Goal: Find specific page/section: Find specific page/section

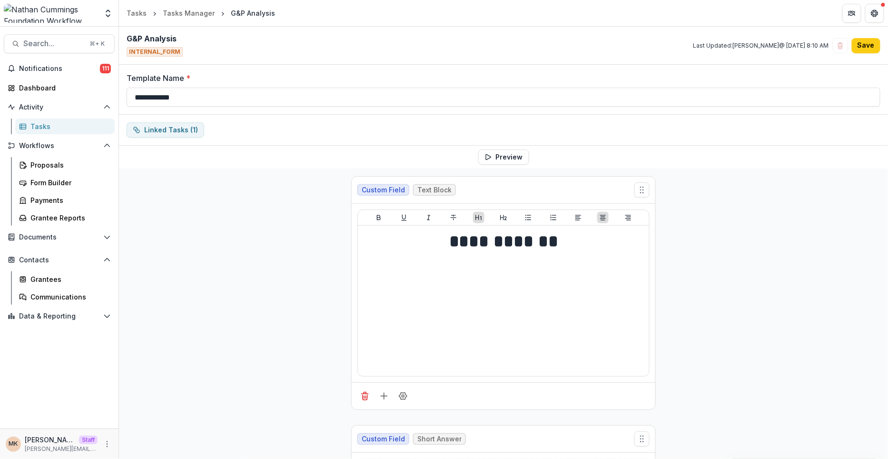
click at [506, 143] on div "Linked Tasks ( 1 )" at bounding box center [503, 130] width 769 height 31
click at [502, 157] on button "Preview" at bounding box center [503, 156] width 51 height 15
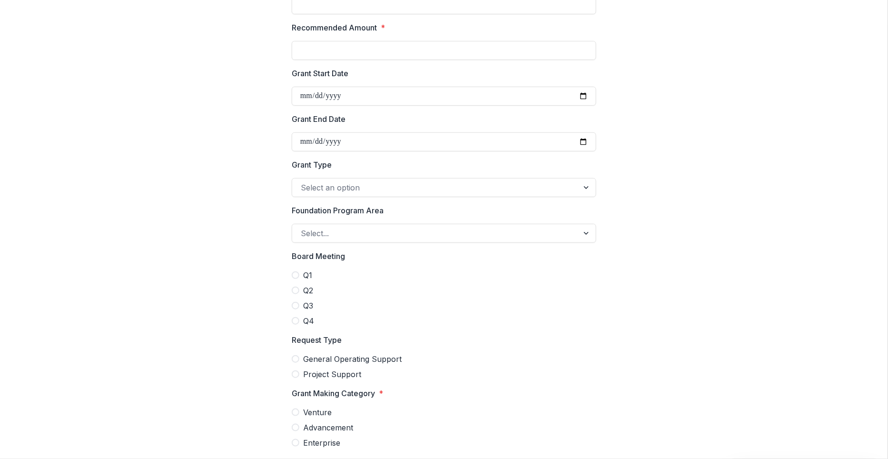
scroll to position [96, 0]
click at [517, 188] on div at bounding box center [435, 186] width 269 height 13
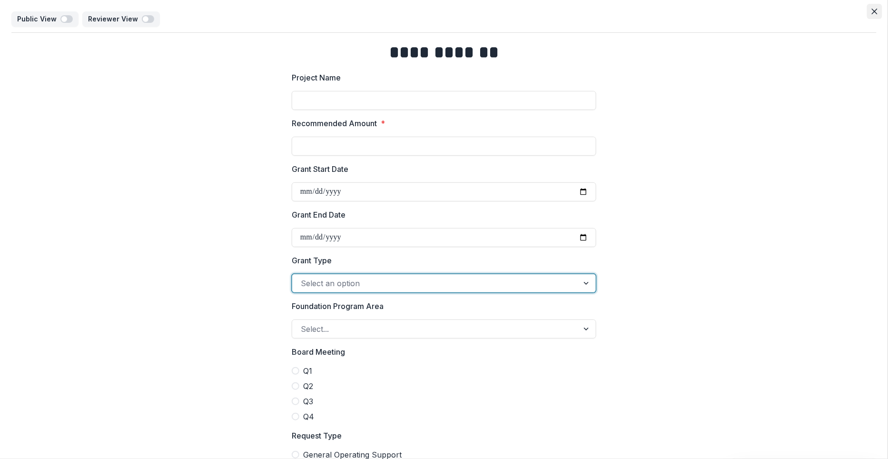
click at [872, 13] on icon "Close" at bounding box center [875, 12] width 6 height 6
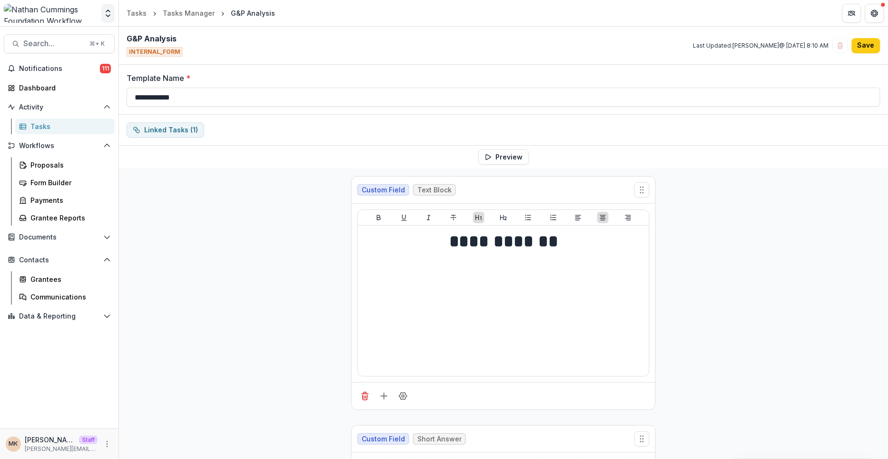
click at [113, 5] on button "Open entity switcher" at bounding box center [107, 13] width 13 height 19
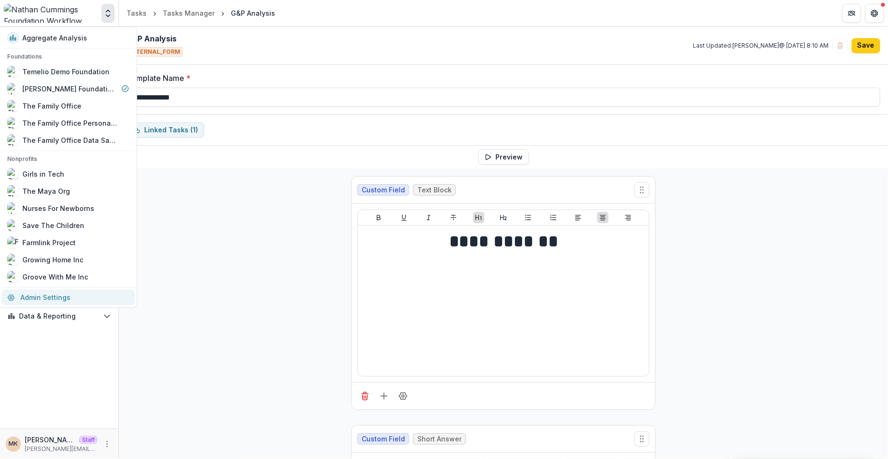
click at [38, 301] on link "Admin Settings" at bounding box center [67, 297] width 133 height 16
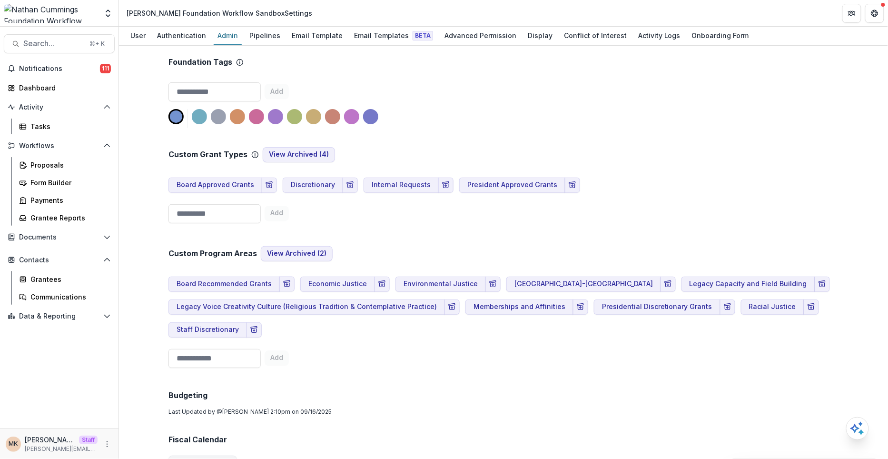
scroll to position [593, 0]
click at [315, 147] on button "View Archived ( 4 )" at bounding box center [299, 154] width 72 height 15
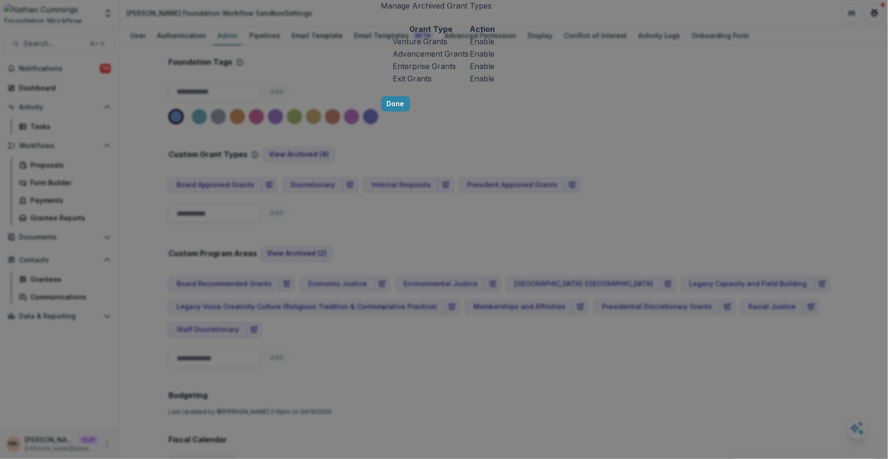
click at [611, 111] on div "Manage Archived Grant Types Grant Type Action Venture Grants Enable Advancement…" at bounding box center [444, 229] width 888 height 459
